Goal: Task Accomplishment & Management: Manage account settings

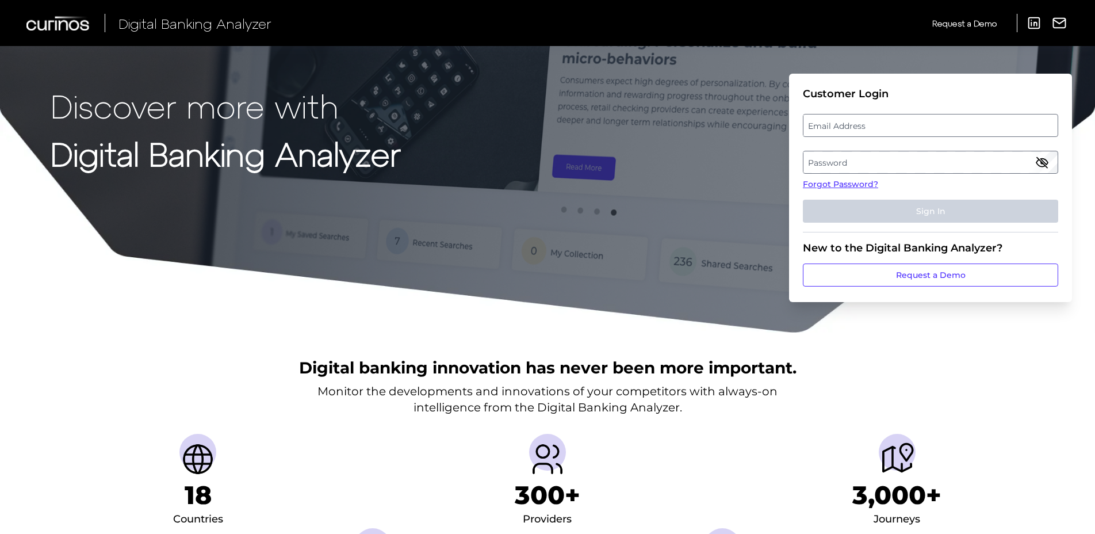
click at [907, 129] on label "Email Address" at bounding box center [931, 125] width 254 height 21
click at [907, 129] on input "email" at bounding box center [930, 125] width 255 height 23
type input "[PERSON_NAME][EMAIL_ADDRESS][PERSON_NAME][DOMAIN_NAME]"
click at [895, 165] on label "Password" at bounding box center [931, 162] width 254 height 21
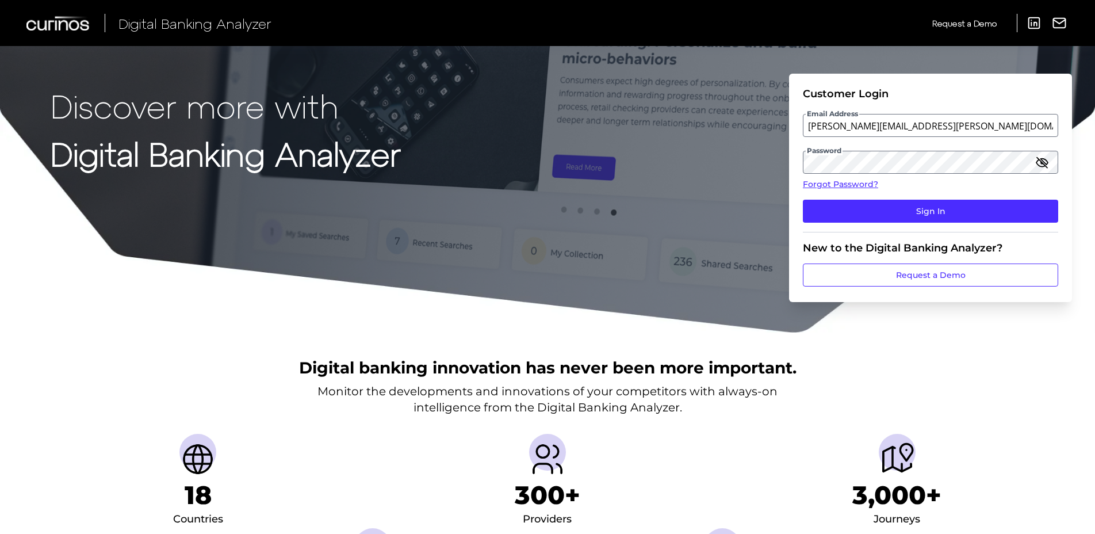
click at [1045, 165] on icon "button" at bounding box center [1042, 162] width 10 height 10
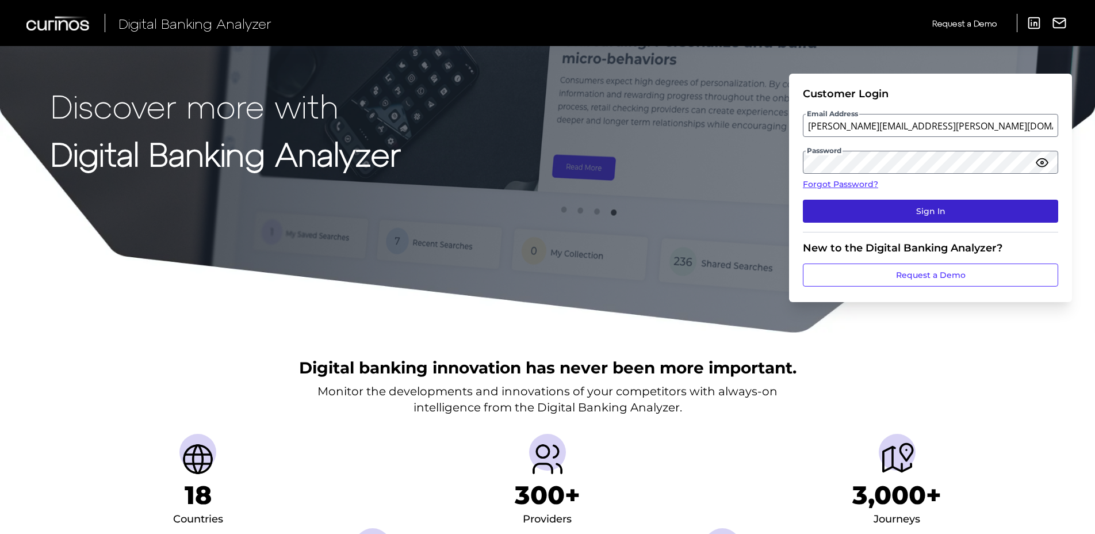
click at [927, 213] on button "Sign In" at bounding box center [930, 211] width 255 height 23
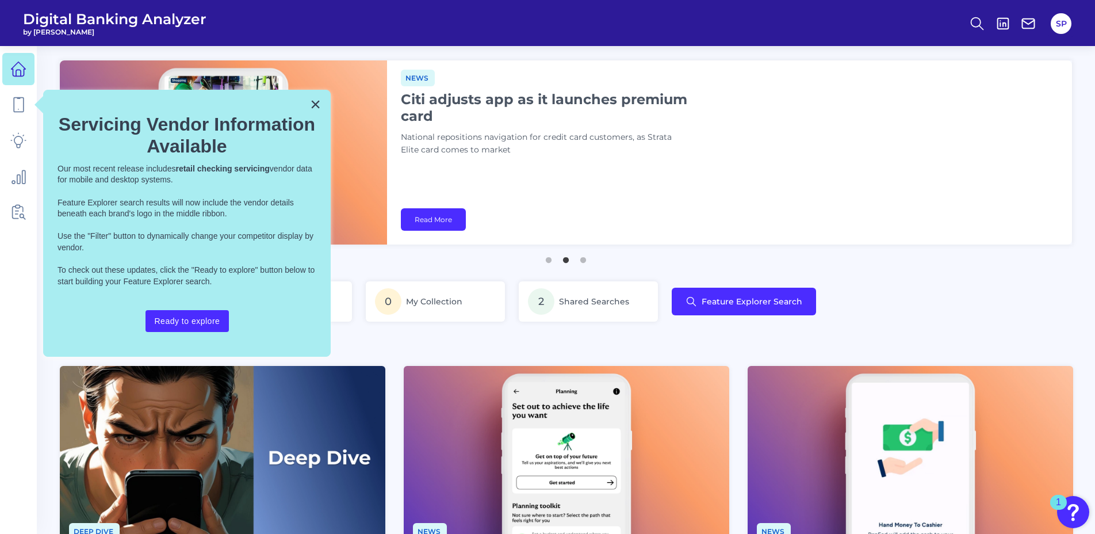
click at [894, 98] on div "News Citi adjusts app as it launches premium card National repositions navigati…" at bounding box center [729, 152] width 685 height 184
click at [315, 104] on button "×" at bounding box center [315, 104] width 11 height 18
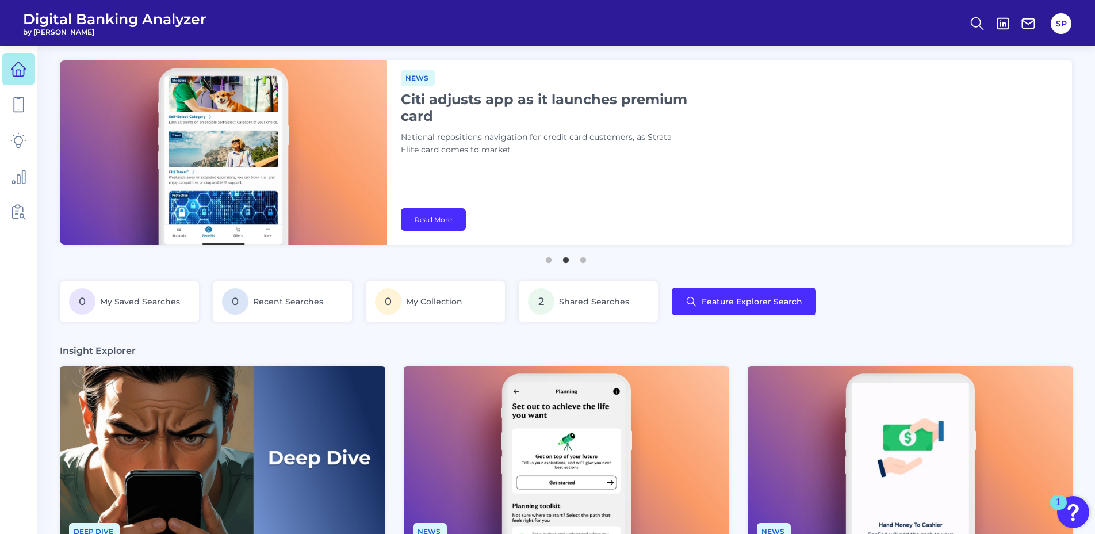
click at [1023, 181] on div "News Citi adjusts app as it launches premium card National repositions navigati…" at bounding box center [729, 152] width 685 height 184
